Goal: Task Accomplishment & Management: Use online tool/utility

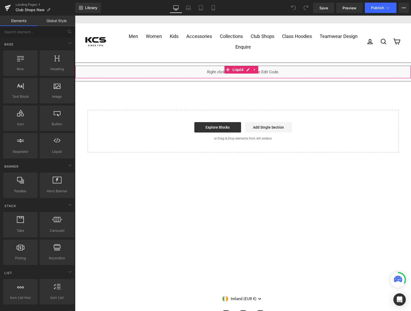
click at [247, 68] on div "Liquid" at bounding box center [243, 71] width 336 height 13
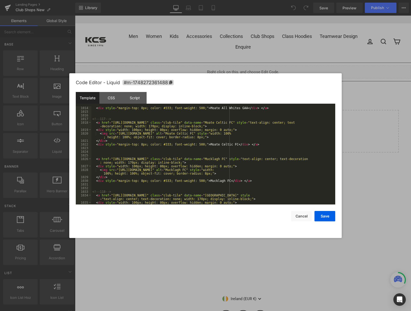
scroll to position [4576, 0]
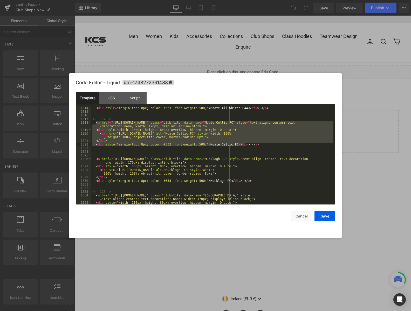
drag, startPoint x: 95, startPoint y: 122, endPoint x: 257, endPoint y: 144, distance: 163.3
click at [257, 144] on div "< div style = "margin-top: 8px; color: #333; font-weight: 500;" > Moate All Whi…" at bounding box center [212, 160] width 242 height 109
click at [251, 145] on div "< div style = "margin-top: 8px; color: #333; font-weight: 500;" > Moate All Whi…" at bounding box center [212, 155] width 242 height 98
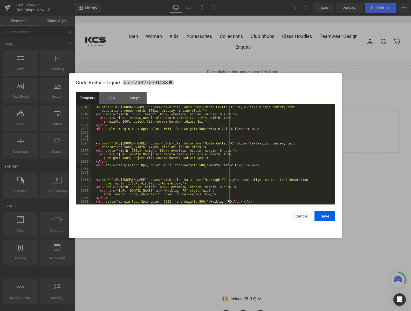
scroll to position [4591, 0]
drag, startPoint x: 244, startPoint y: 143, endPoint x: 270, endPoint y: 144, distance: 25.5
click at [270, 144] on div "< a href = "[URL][DOMAIN_NAME]" class = "club-tile" data-name = "Moate Celtic F…" at bounding box center [212, 159] width 242 height 109
drag, startPoint x: 272, startPoint y: 154, endPoint x: 297, endPoint y: 154, distance: 24.9
click at [297, 154] on div "< a href = "[URL][DOMAIN_NAME]" class = "club-tile" data-name = "Moate Celtic F…" at bounding box center [212, 159] width 242 height 109
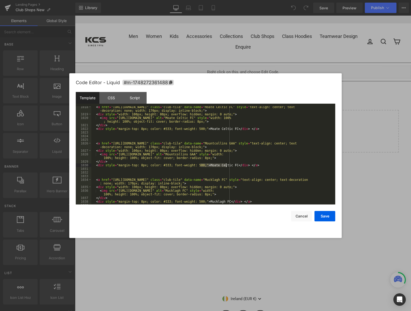
drag, startPoint x: 200, startPoint y: 165, endPoint x: 225, endPoint y: 165, distance: 24.9
click at [225, 165] on div "< a href = "[URL][DOMAIN_NAME]" class = "club-tile" data-name = "Moate Celtic F…" at bounding box center [212, 159] width 242 height 109
click at [273, 166] on div "< a href = "[URL][DOMAIN_NAME]" class = "club-tile" data-name = "Moate Celtic F…" at bounding box center [212, 159] width 242 height 109
drag, startPoint x: 111, startPoint y: 143, endPoint x: 191, endPoint y: 144, distance: 80.7
click at [191, 144] on div "< a href = "[URL][DOMAIN_NAME]" class = "club-tile" data-name = "Moate Celtic F…" at bounding box center [212, 159] width 242 height 109
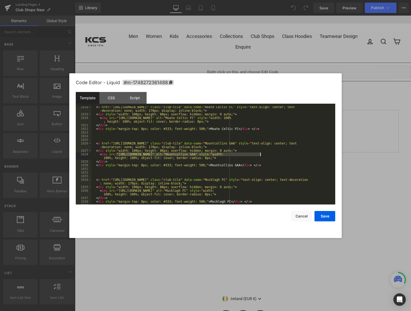
drag, startPoint x: 116, startPoint y: 154, endPoint x: 259, endPoint y: 154, distance: 143.2
click at [259, 154] on div "< a href = "[URL][DOMAIN_NAME]" class = "club-tile" data-name = "Moate Celtic F…" at bounding box center [212, 159] width 242 height 109
click at [328, 215] on button "Save" at bounding box center [324, 216] width 21 height 10
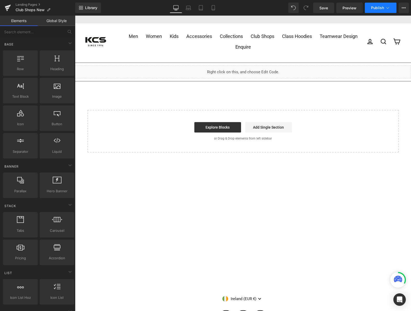
click at [376, 7] on span "Publish" at bounding box center [377, 8] width 13 height 4
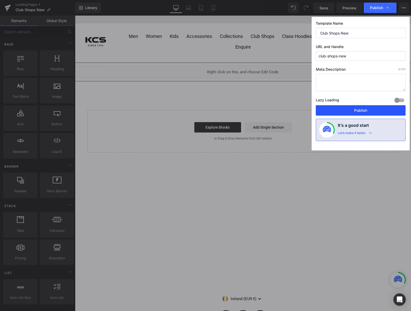
click at [374, 109] on button "Publish" at bounding box center [361, 110] width 90 height 10
